Goal: Task Accomplishment & Management: Use online tool/utility

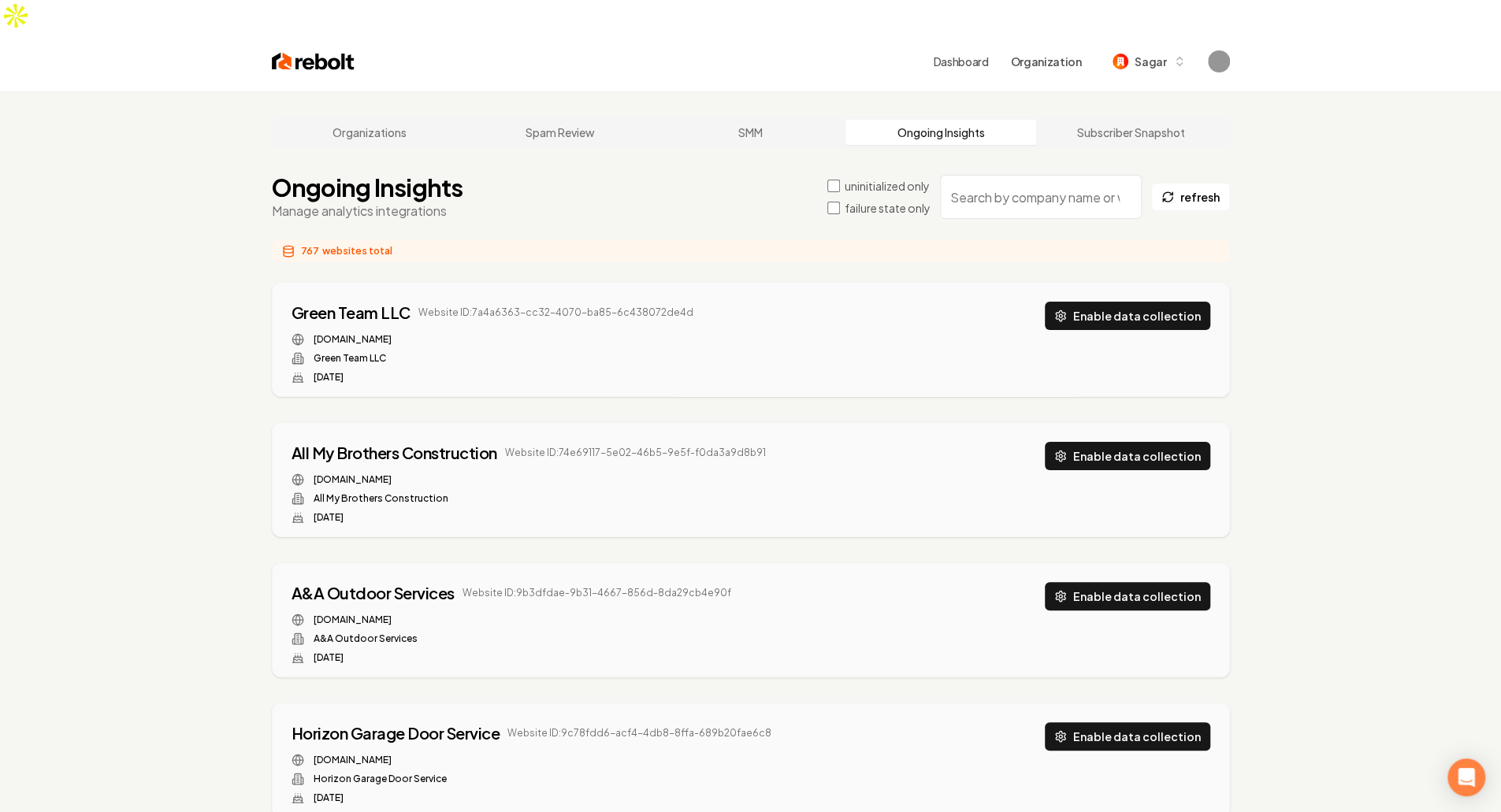
click at [1156, 302] on button "Enable data collection" at bounding box center [1128, 315] width 166 height 28
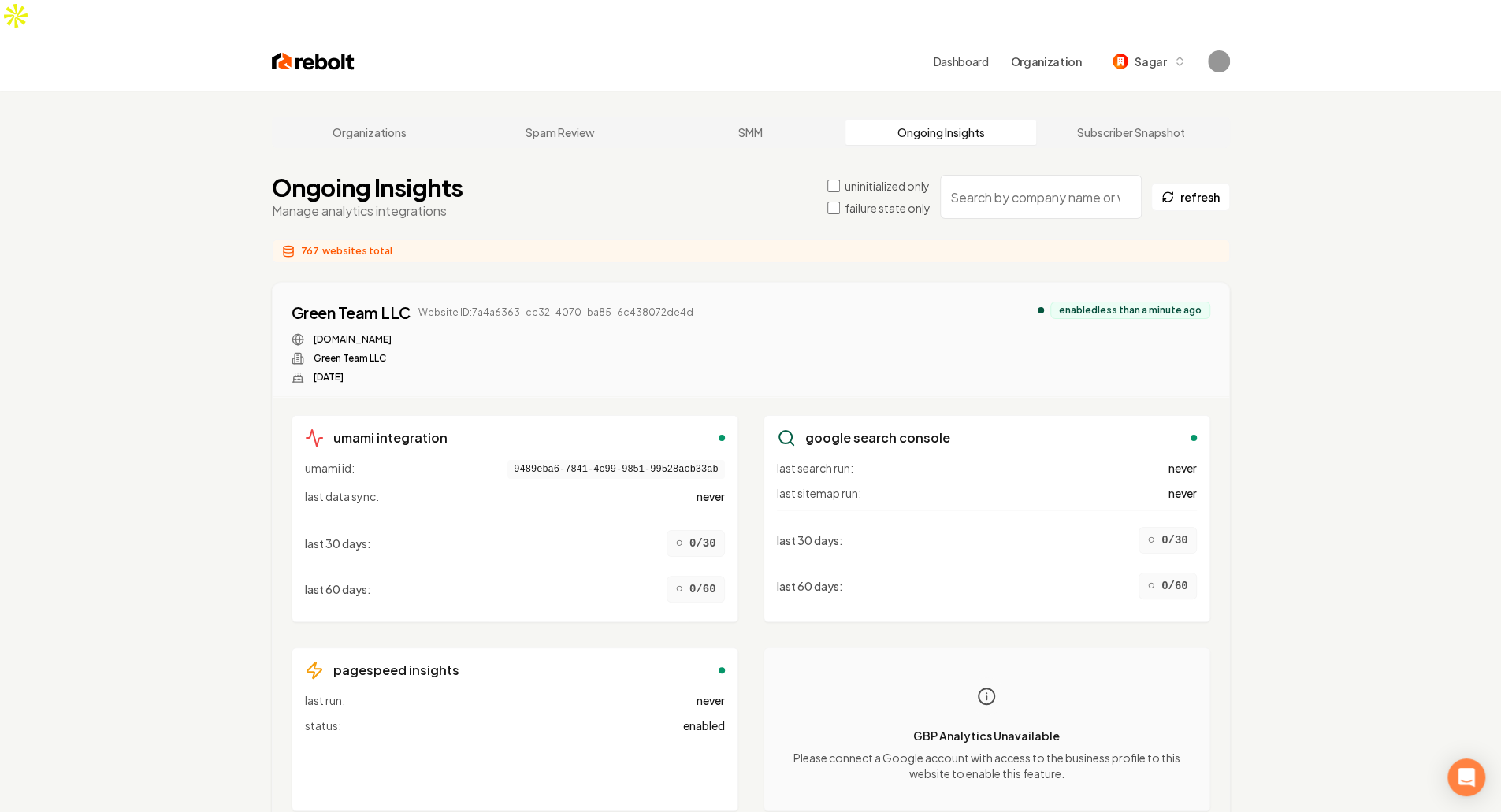
click at [908, 178] on label "uninitialized only" at bounding box center [887, 186] width 85 height 15
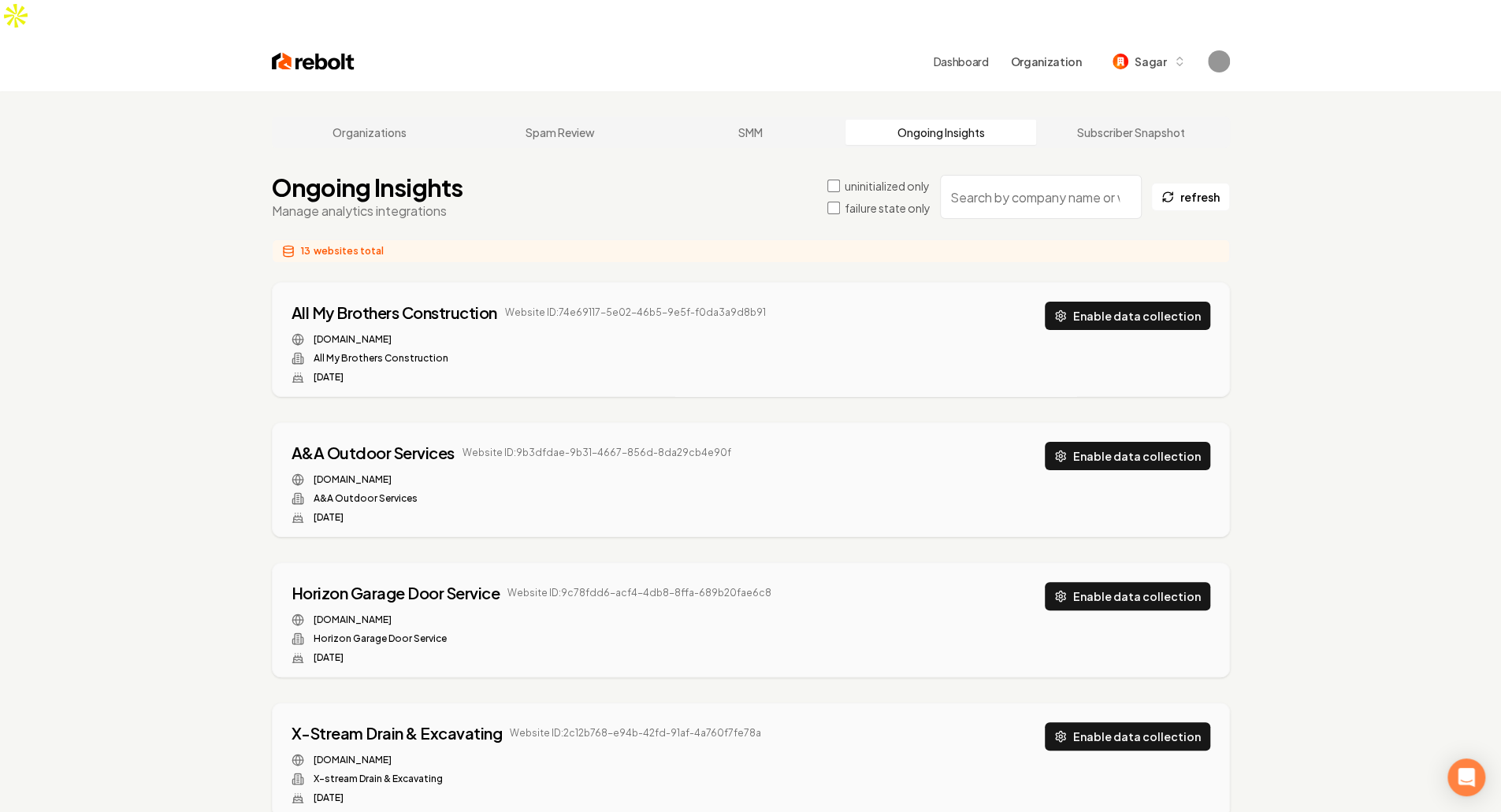
click at [1156, 283] on div "All My Brothers Construction Website ID: 74e69117-5e02-46b5-9e5f-f0da3a9d8b91 […" at bounding box center [751, 339] width 957 height 114
click at [1172, 442] on button "Enable data collection" at bounding box center [1128, 455] width 166 height 28
click at [1160, 585] on div "Horizon Garage Door Service Website ID: 9c78fdd6-acf4-4db8-8ffa-689b20fae6c8 [D…" at bounding box center [750, 623] width 919 height 82
click at [1174, 582] on button "Enable data collection" at bounding box center [1128, 596] width 166 height 28
click at [1156, 722] on button "Enable data collection" at bounding box center [1128, 736] width 166 height 28
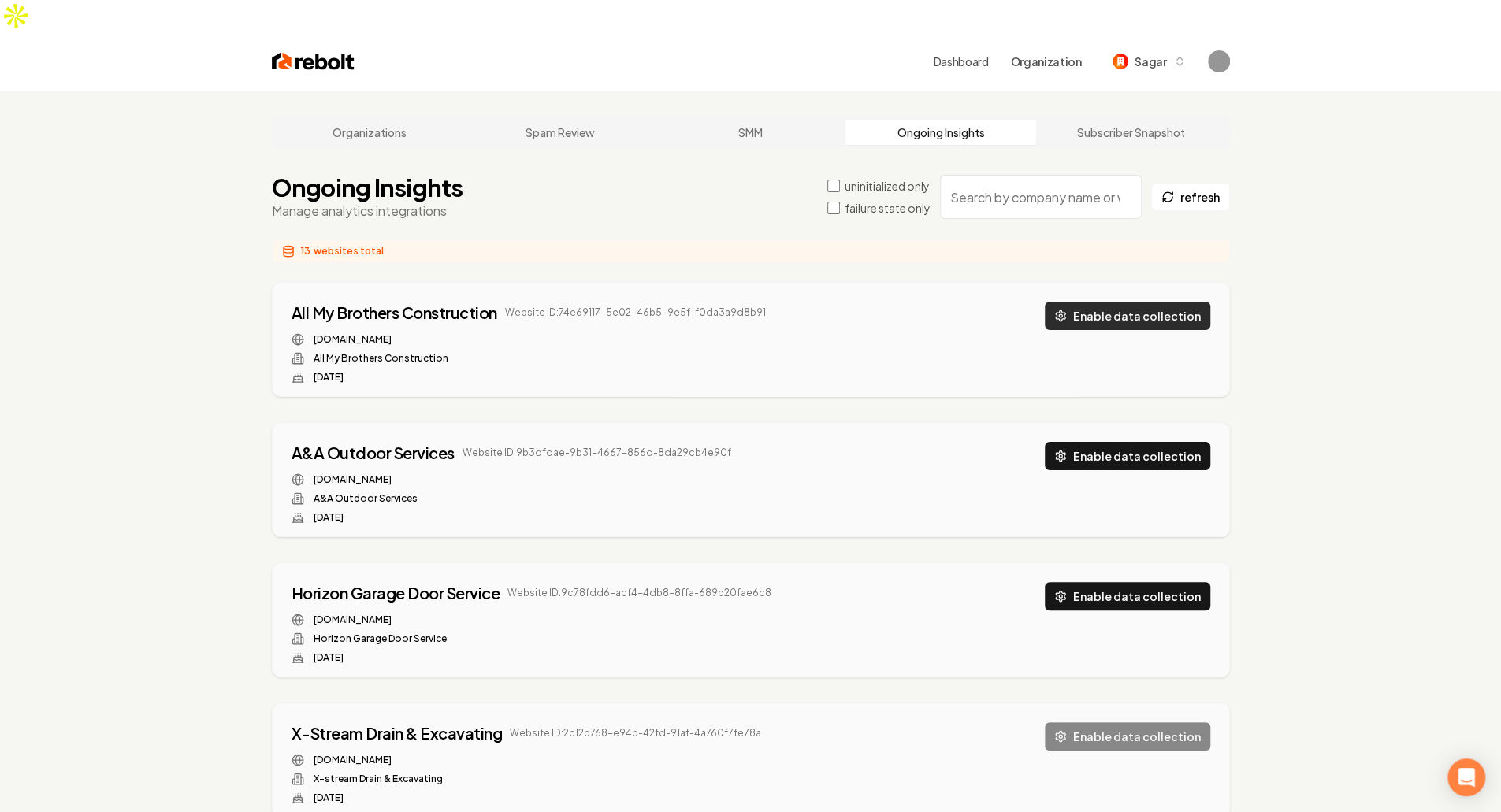
click at [1188, 302] on button "Enable data collection" at bounding box center [1128, 315] width 166 height 28
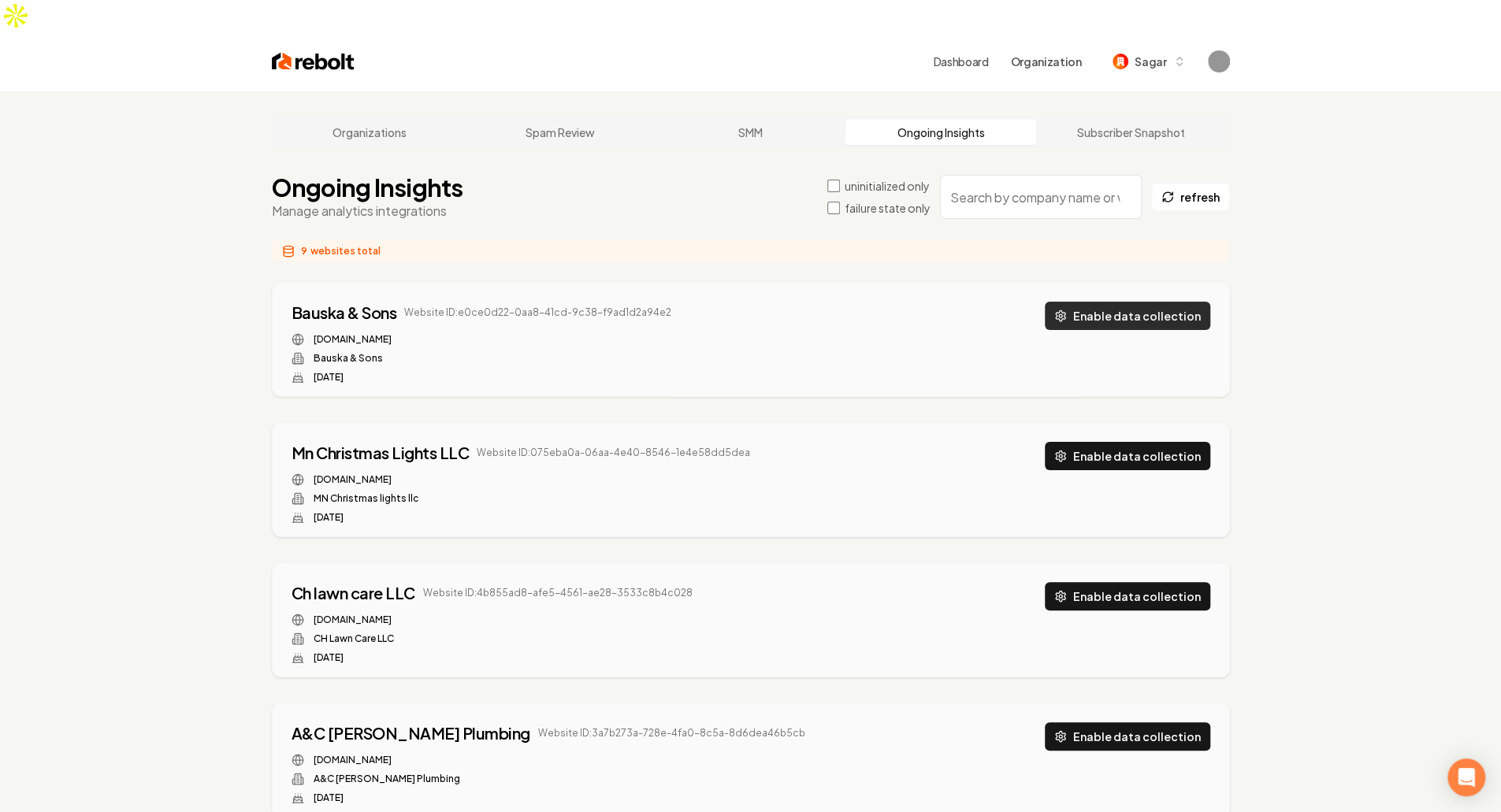
click at [1175, 302] on button "Enable data collection" at bounding box center [1128, 315] width 166 height 28
click at [1173, 442] on button "Enable data collection" at bounding box center [1128, 455] width 166 height 28
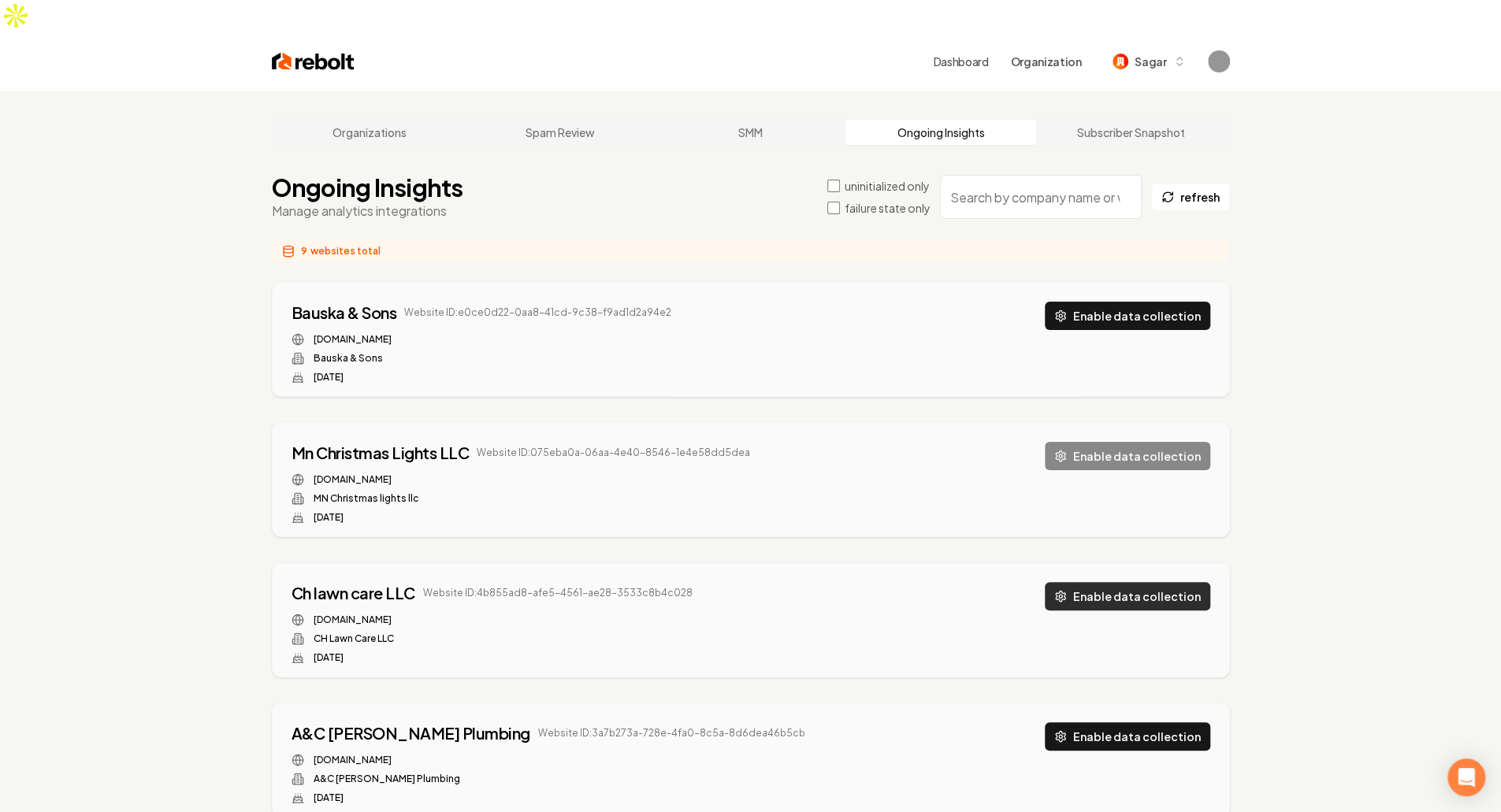
click at [1168, 582] on button "Enable data collection" at bounding box center [1128, 596] width 166 height 28
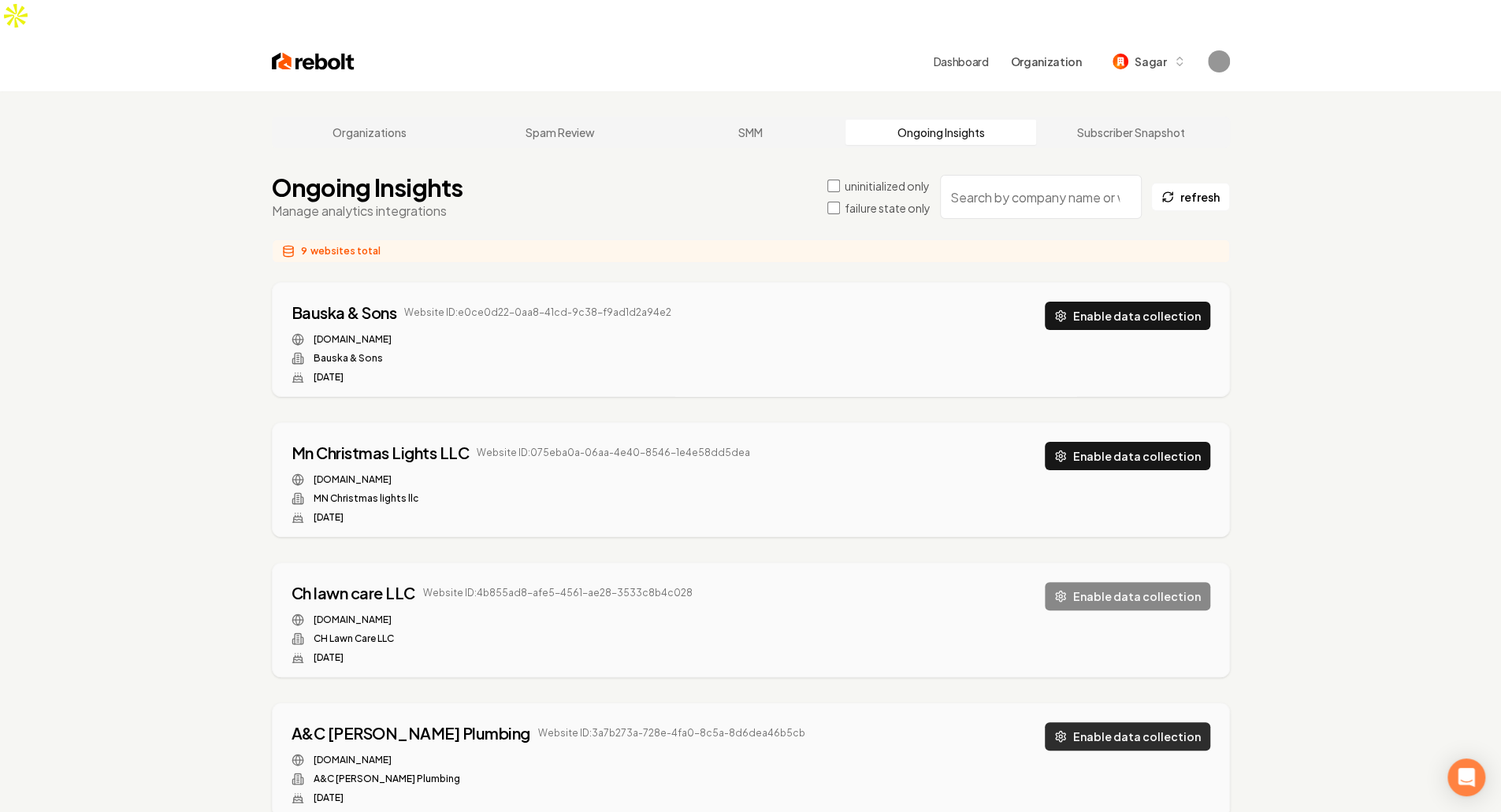
click at [1164, 722] on button "Enable data collection" at bounding box center [1128, 736] width 166 height 28
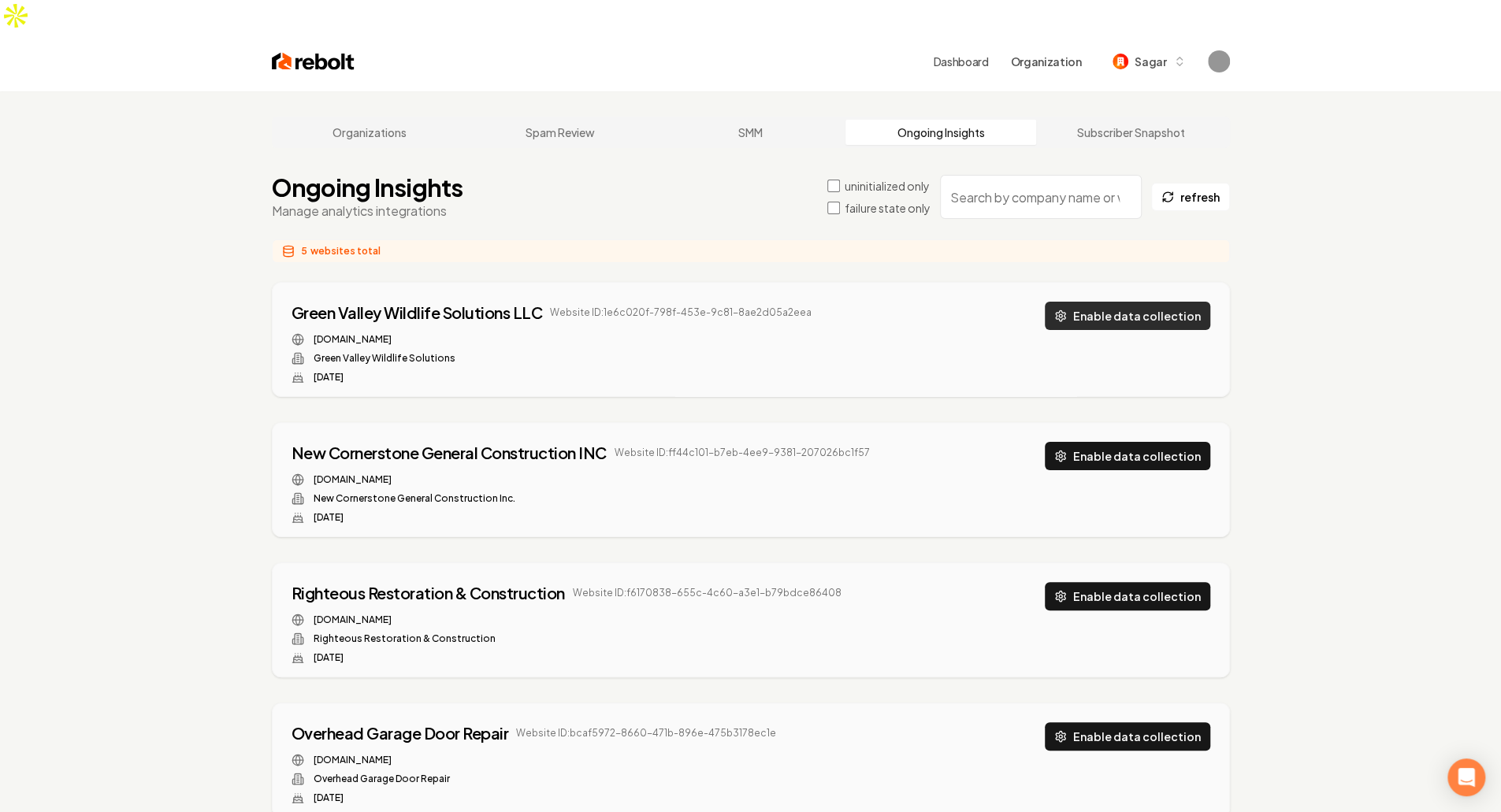
click at [1136, 302] on button "Enable data collection" at bounding box center [1128, 315] width 166 height 28
click at [1163, 442] on button "Enable data collection" at bounding box center [1128, 455] width 166 height 28
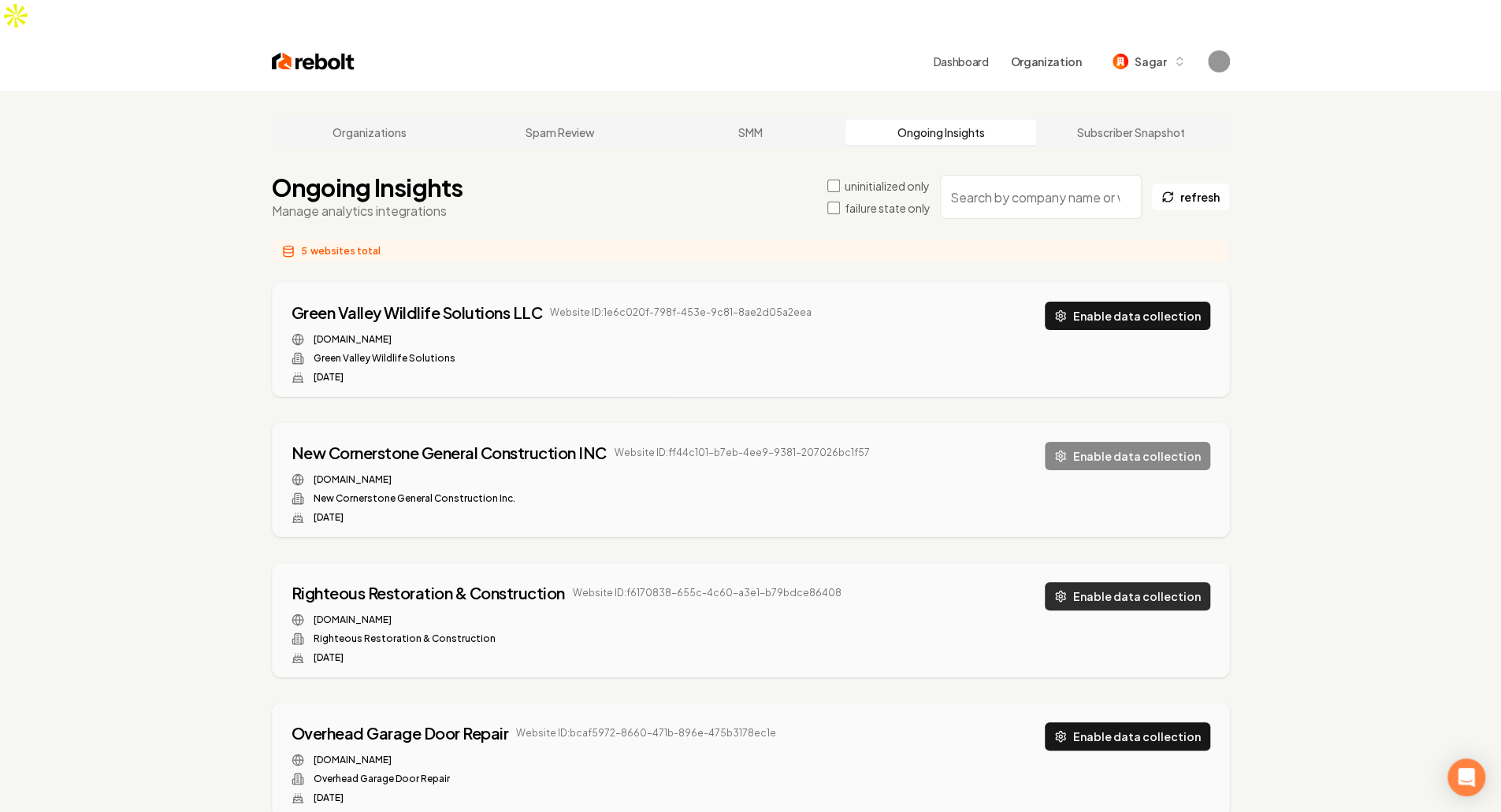
click at [1172, 582] on button "Enable data collection" at bounding box center [1128, 596] width 166 height 28
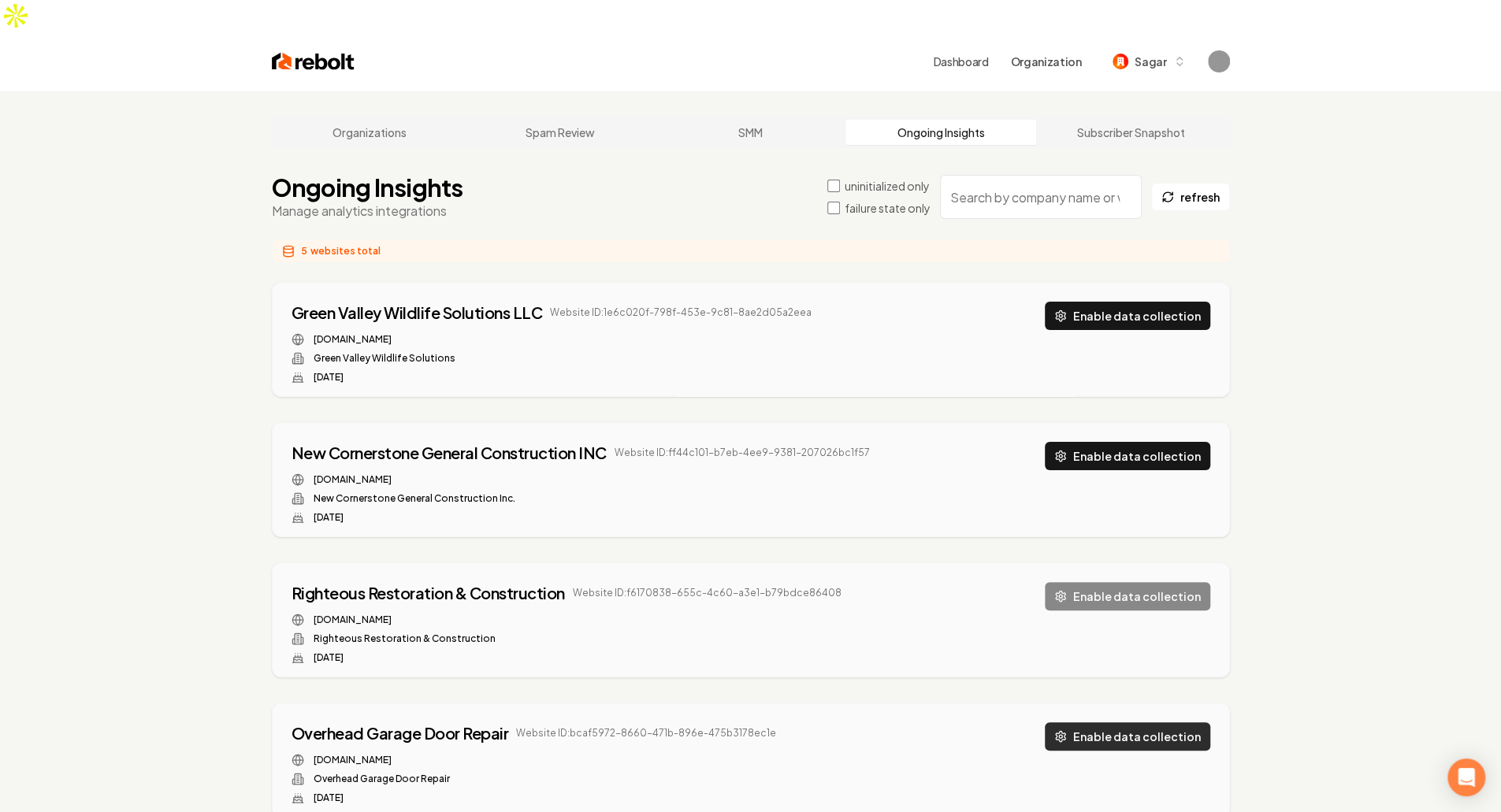
click at [1166, 722] on button "Enable data collection" at bounding box center [1128, 736] width 166 height 28
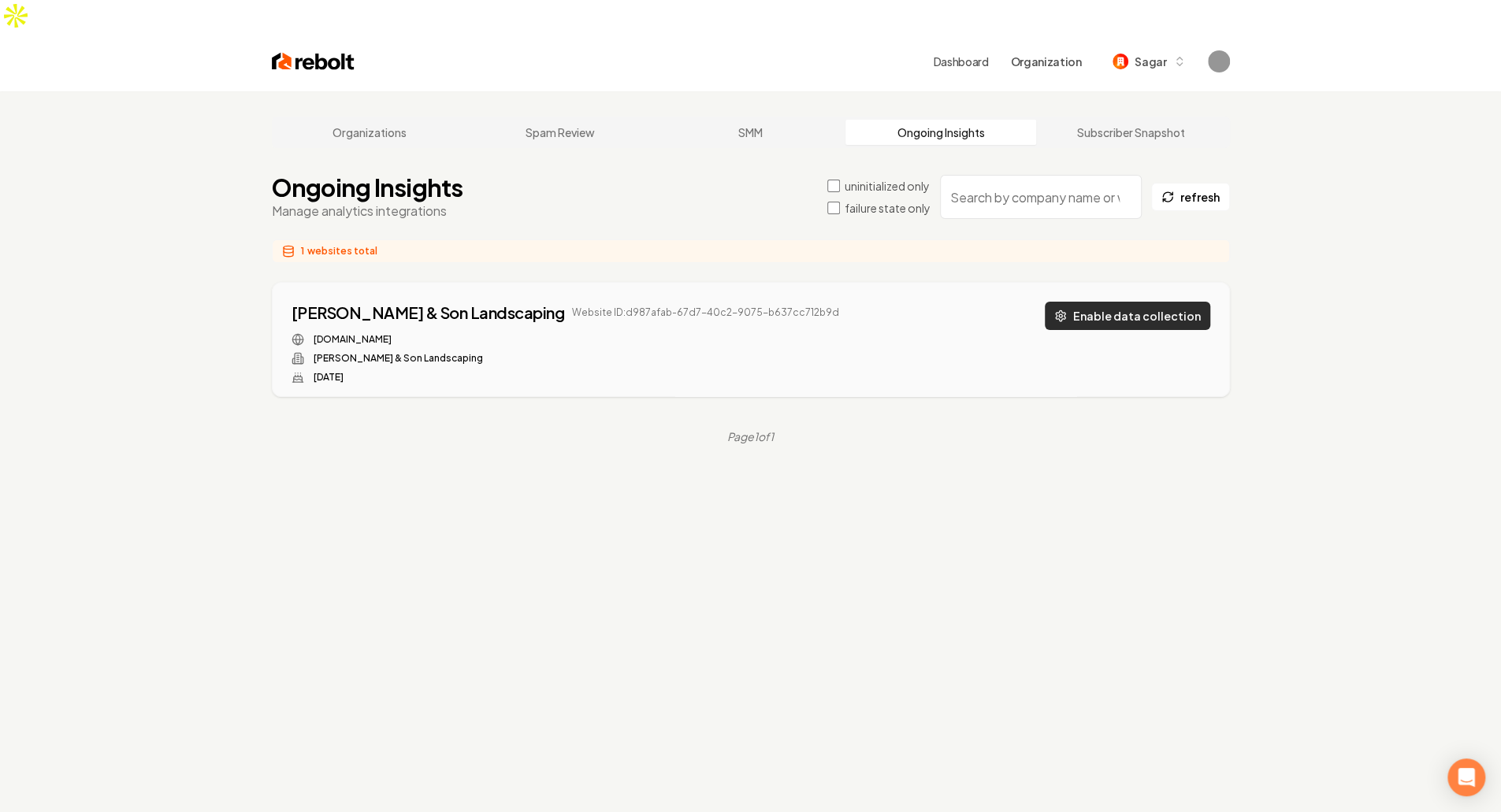
click at [1176, 302] on button "Enable data collection" at bounding box center [1128, 315] width 166 height 28
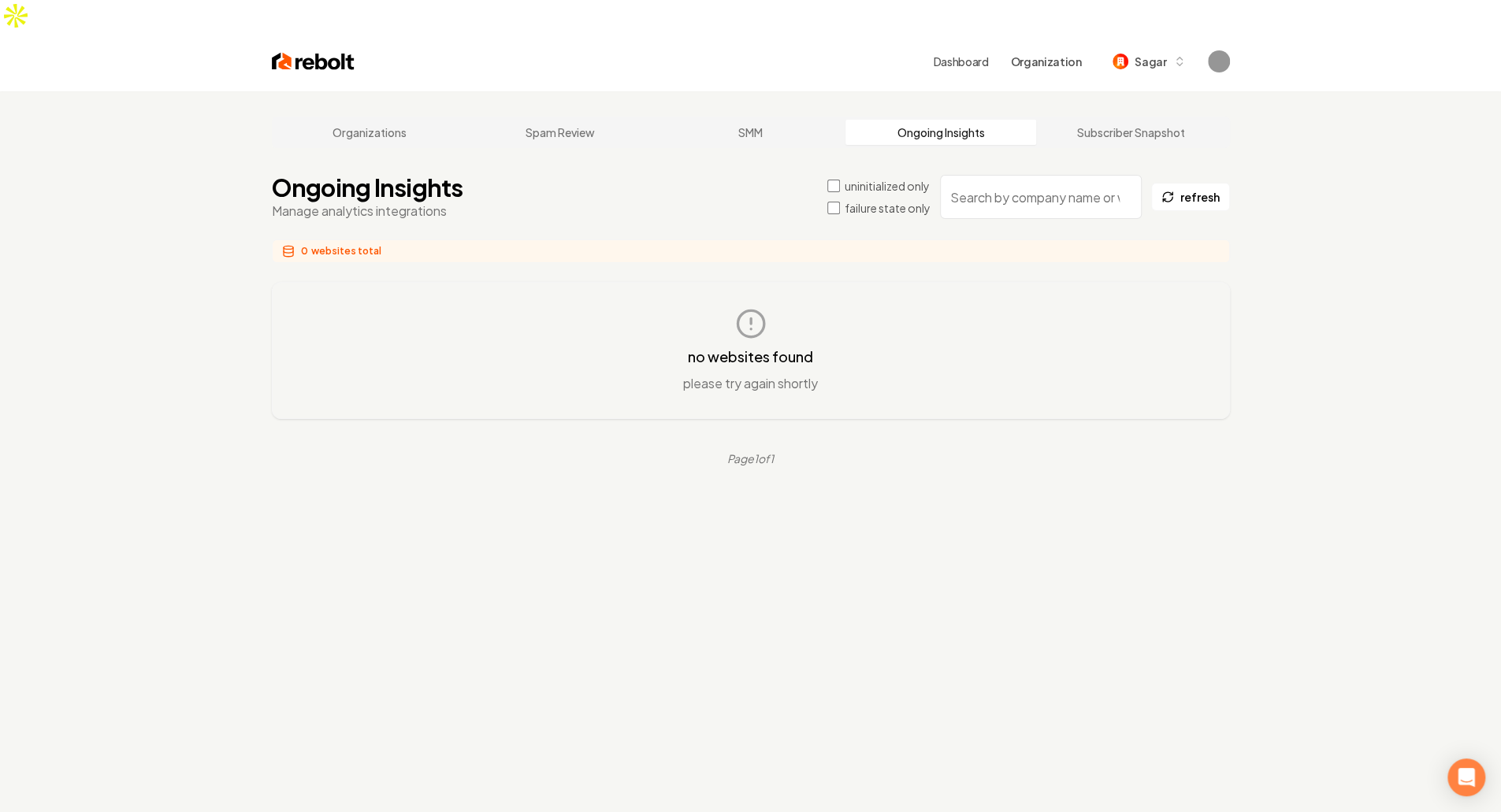
click at [867, 178] on label "uninitialized only" at bounding box center [887, 186] width 85 height 15
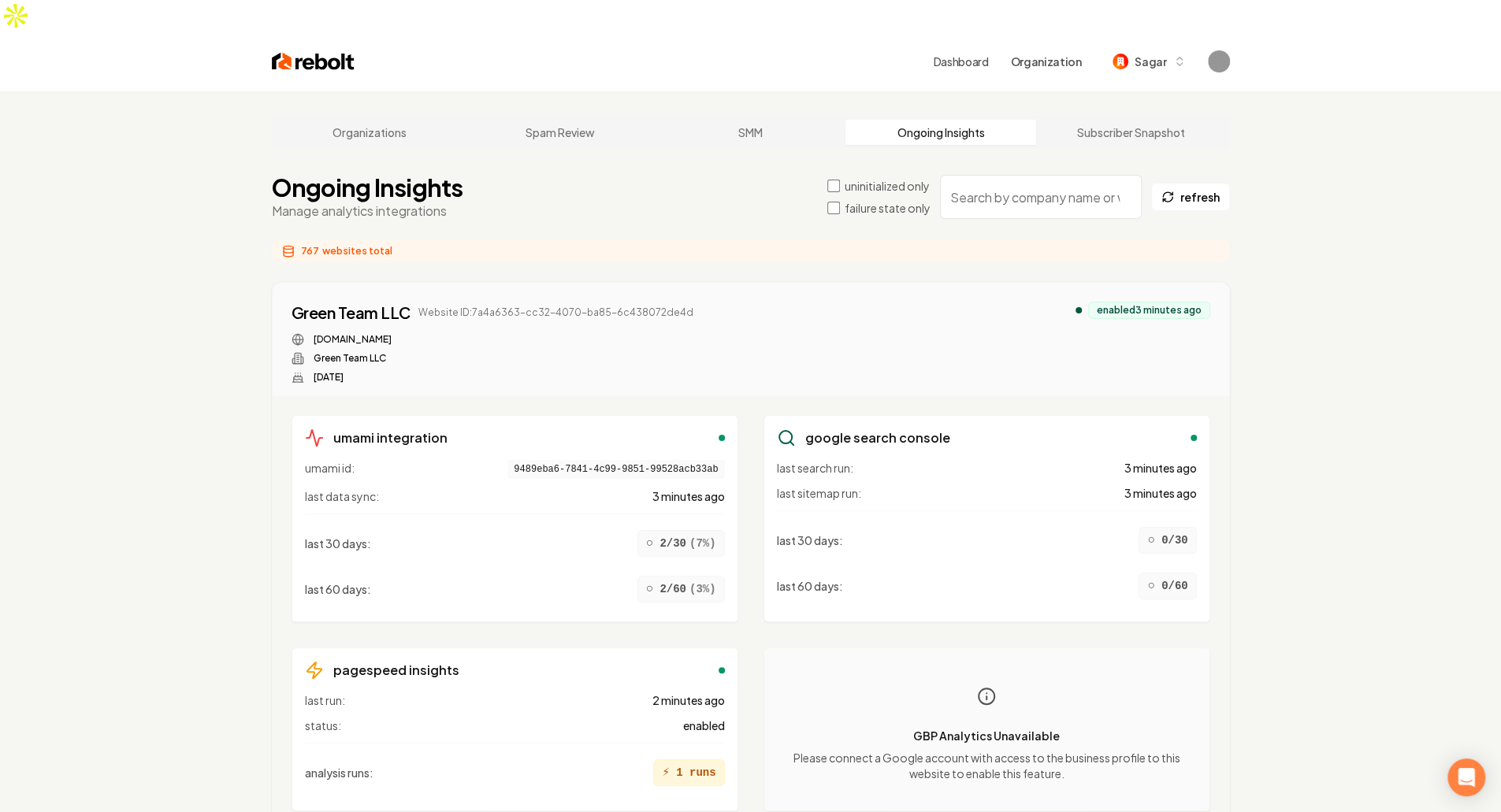
click at [849, 200] on label "failure state only" at bounding box center [887, 207] width 86 height 15
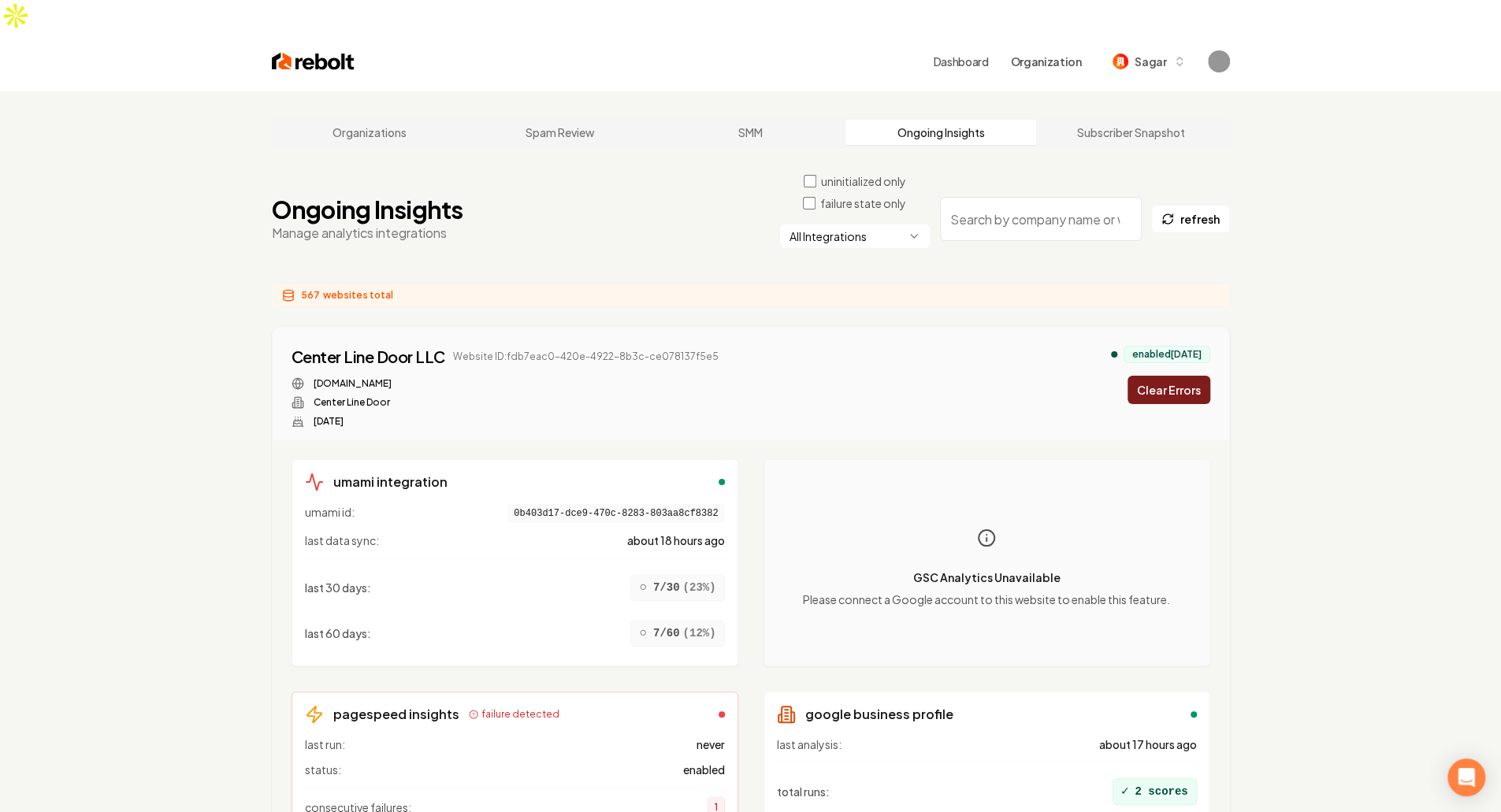
click at [885, 208] on html "Dashboard Organization Sagar Organizations Spam Review SMM Ongoing Insights Sub…" at bounding box center [750, 406] width 1501 height 812
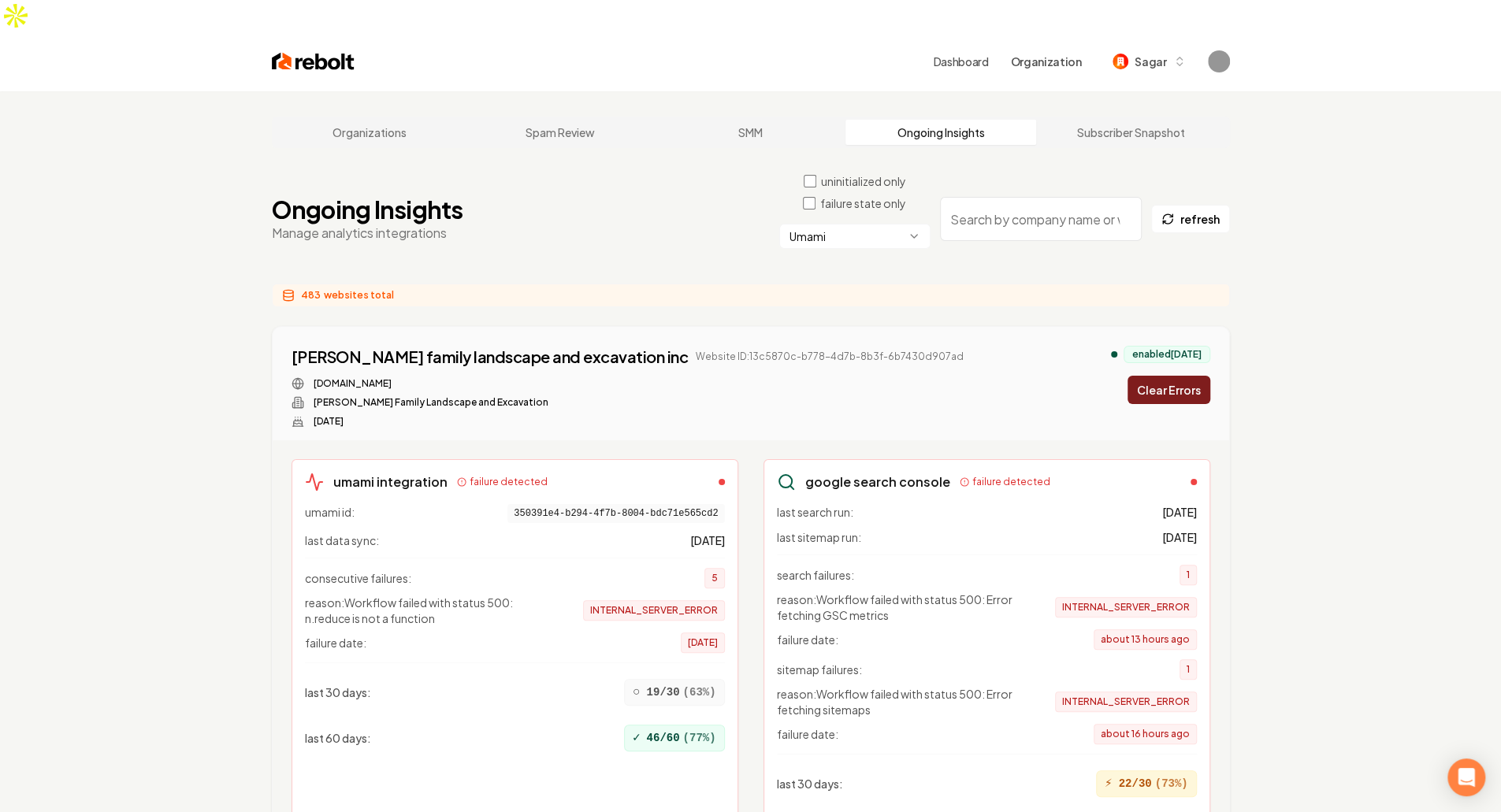
click at [1184, 376] on button "Clear Errors" at bounding box center [1169, 390] width 83 height 28
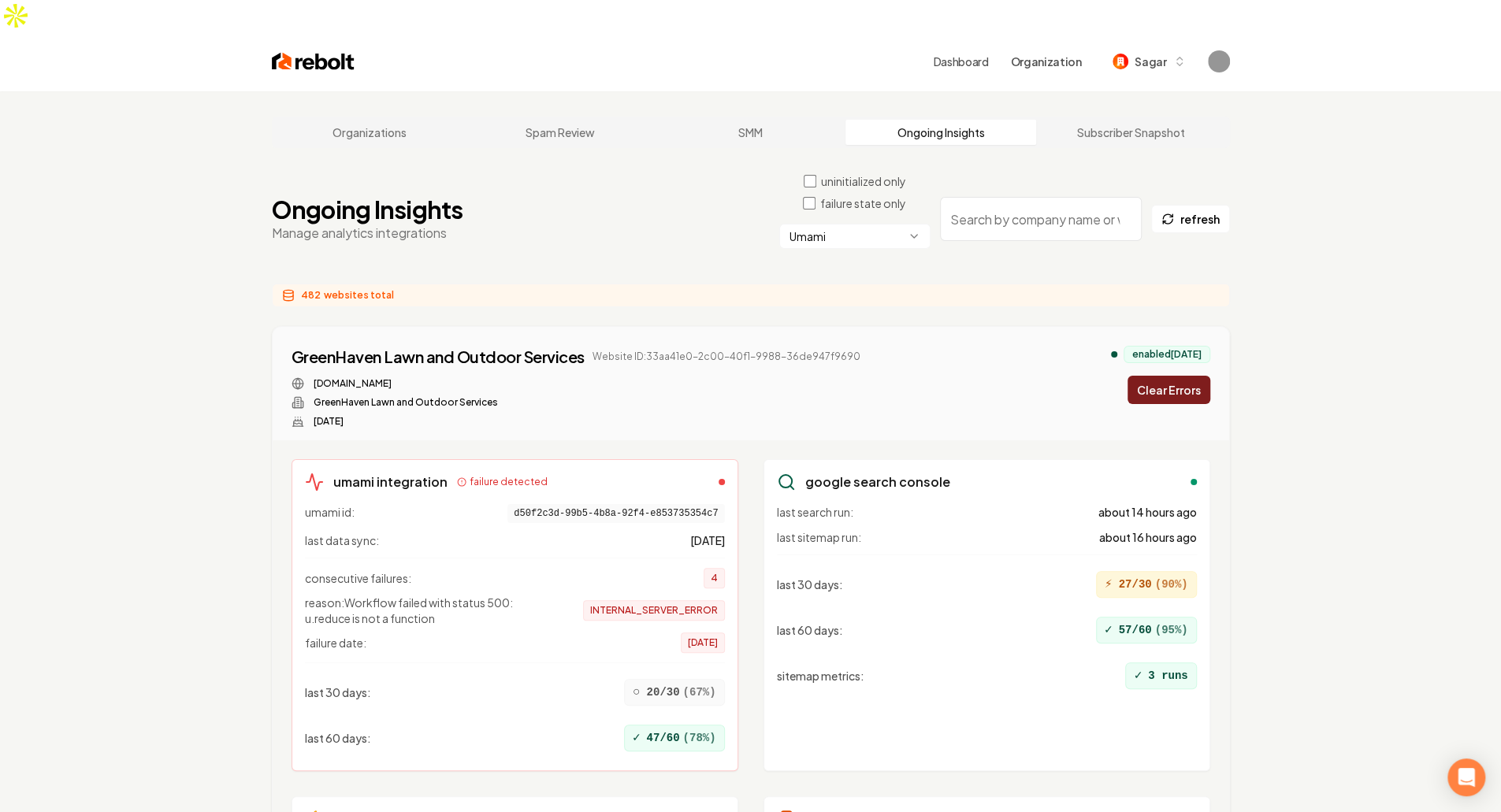
click at [1184, 376] on button "Clear Errors" at bounding box center [1169, 390] width 83 height 28
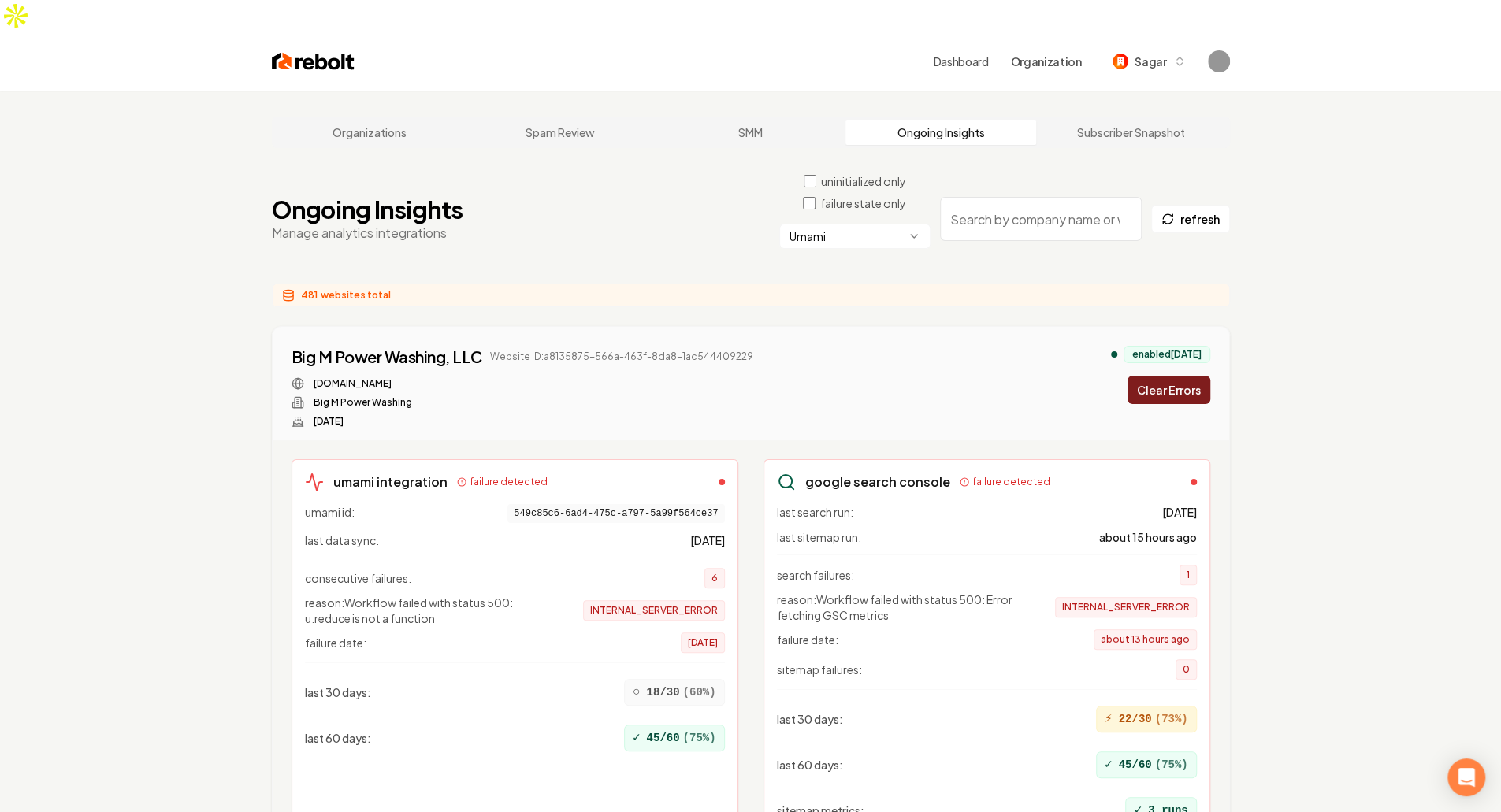
click at [1184, 376] on button "Clear Errors" at bounding box center [1169, 390] width 83 height 28
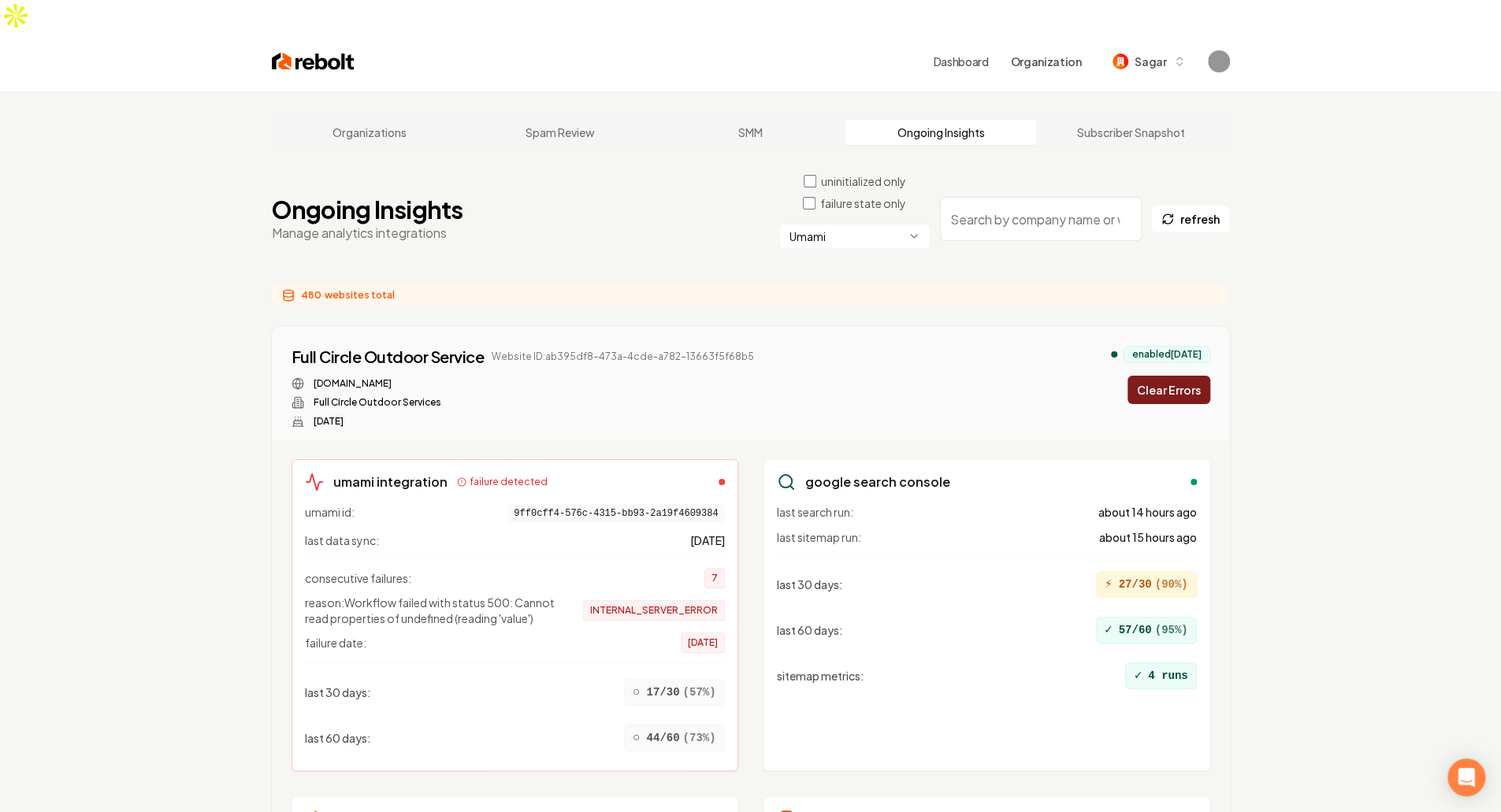
click at [1184, 376] on button "Clear Errors" at bounding box center [1169, 390] width 83 height 28
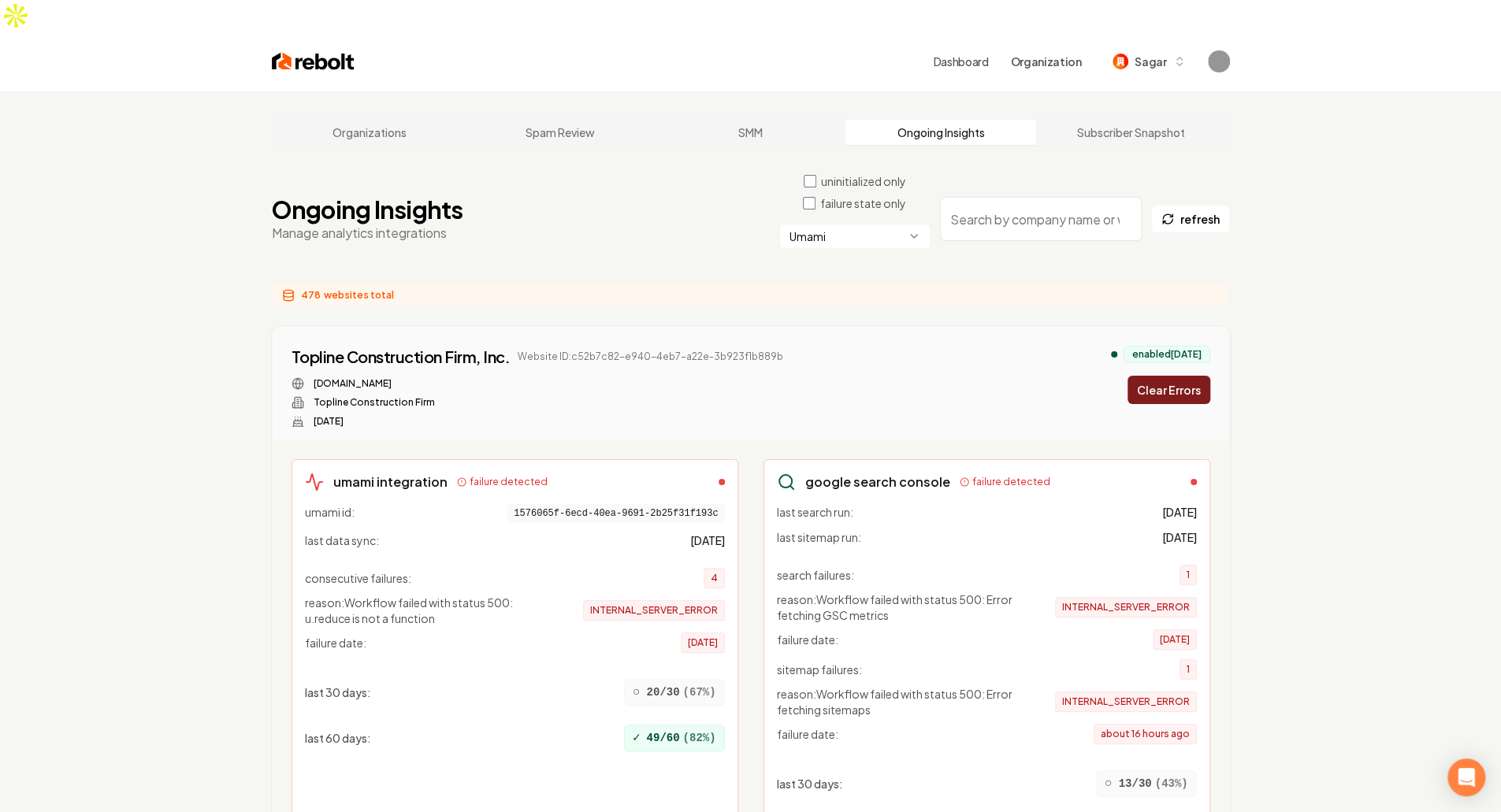
click at [1184, 376] on button "Clear Errors" at bounding box center [1169, 390] width 83 height 28
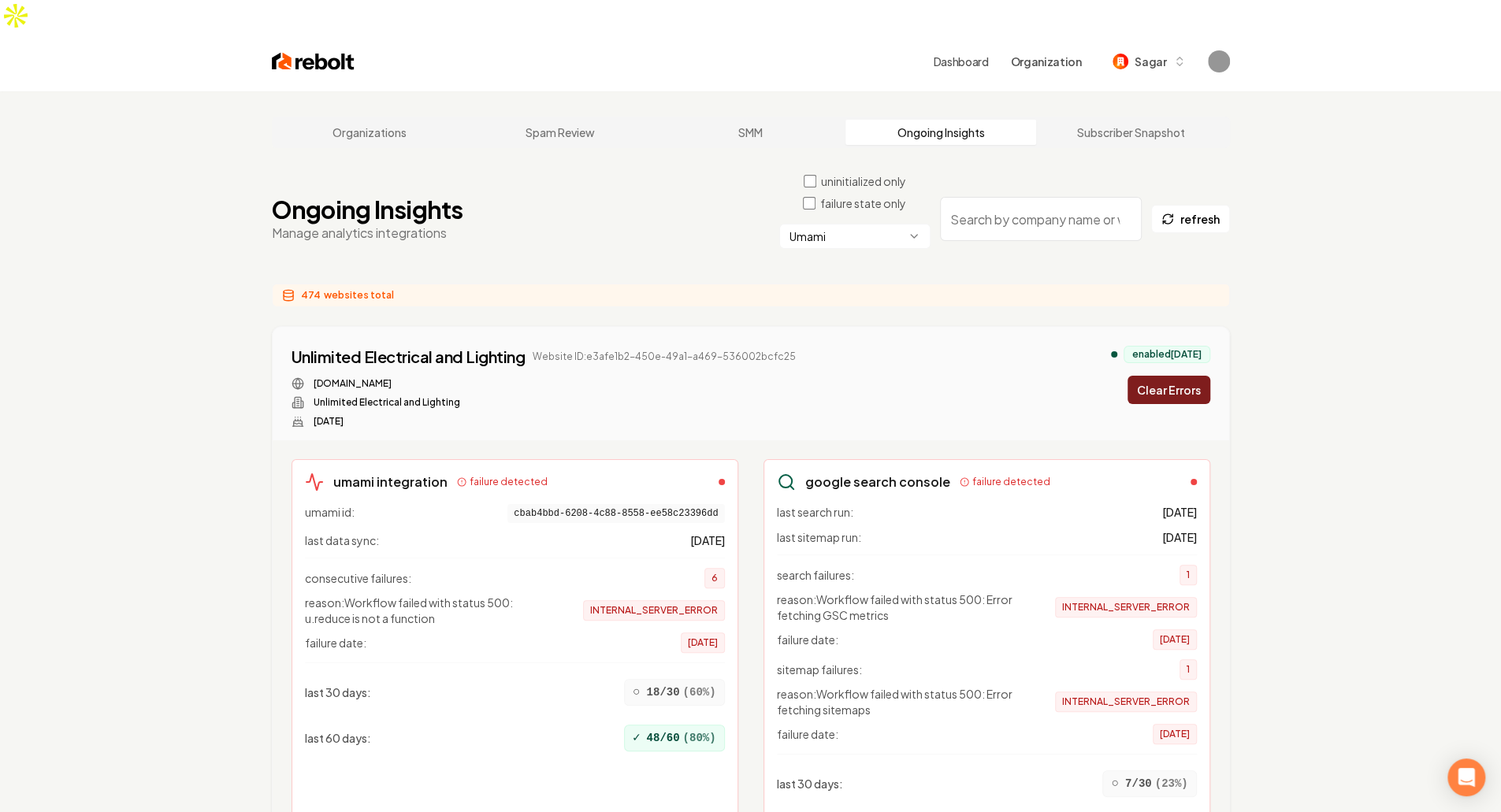
click at [1184, 376] on button "Clear Errors" at bounding box center [1169, 390] width 83 height 28
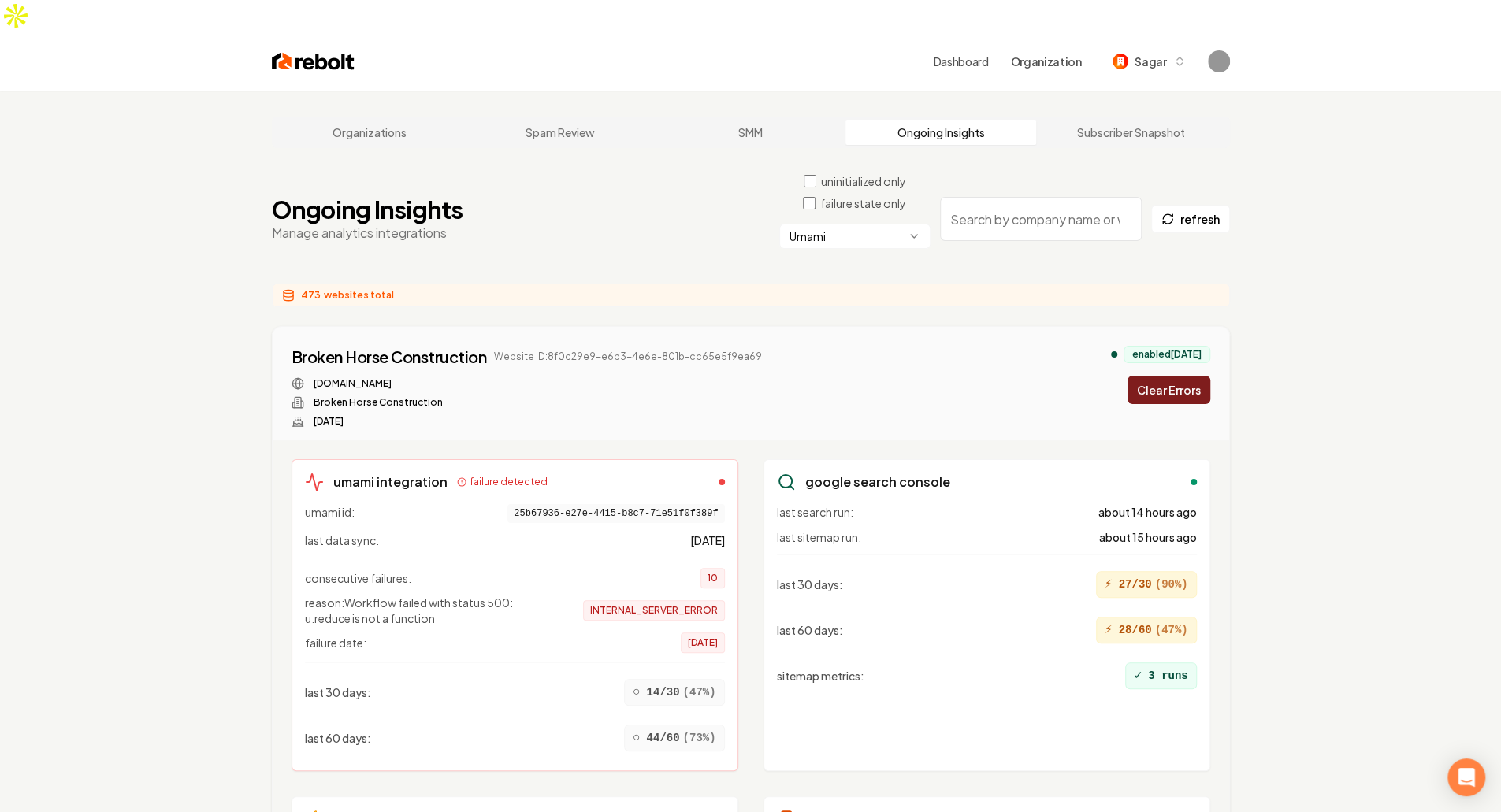
click at [1184, 376] on button "Clear Errors" at bounding box center [1169, 390] width 83 height 28
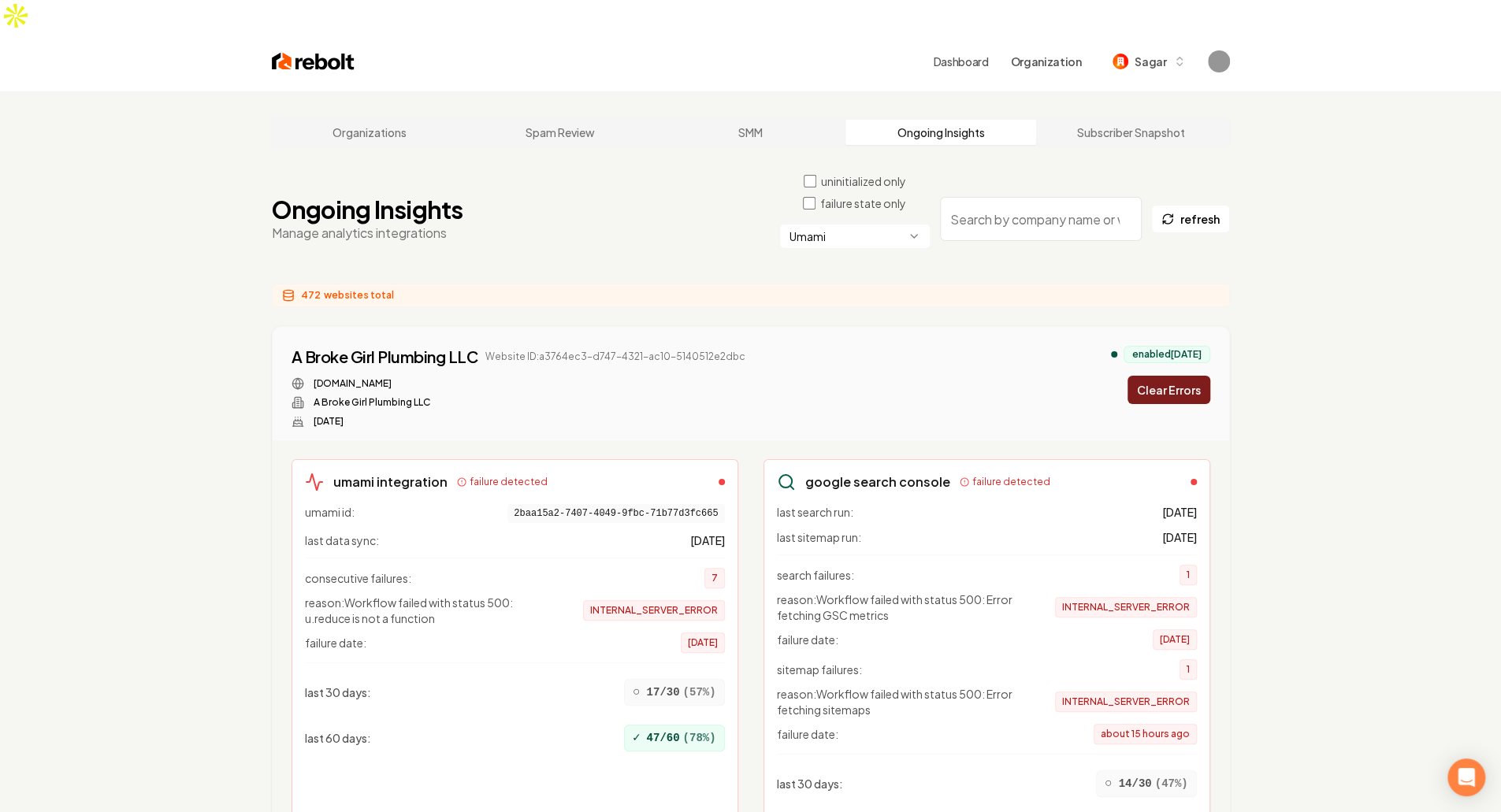
click at [1184, 376] on button "Clear Errors" at bounding box center [1169, 390] width 83 height 28
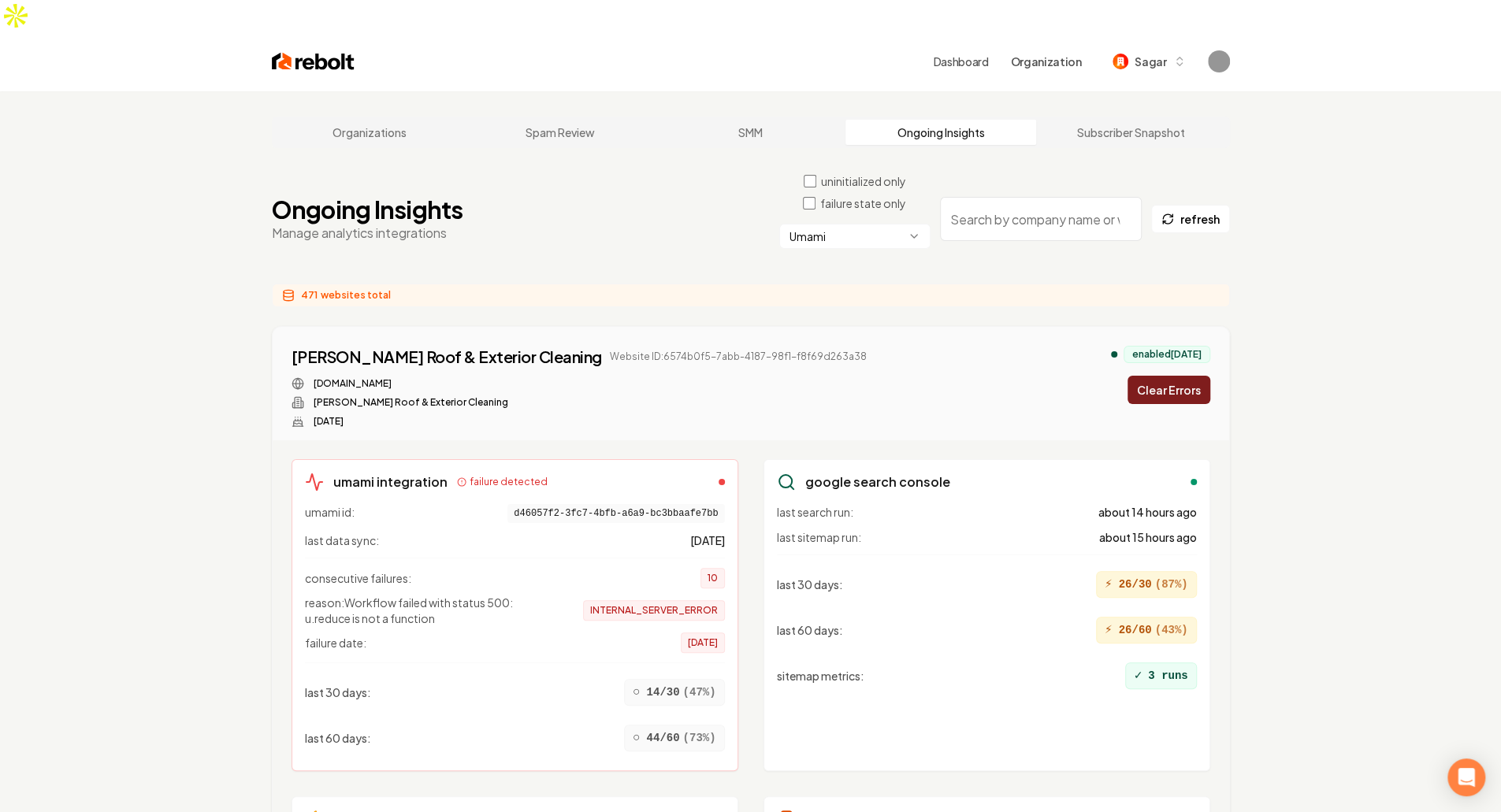
click at [1184, 376] on button "Clear Errors" at bounding box center [1169, 390] width 83 height 28
